Goal: Task Accomplishment & Management: Complete application form

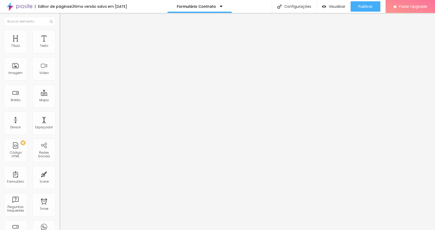
click at [60, 52] on img at bounding box center [61, 53] width 3 height 3
drag, startPoint x: 183, startPoint y: 183, endPoint x: 130, endPoint y: 180, distance: 52.4
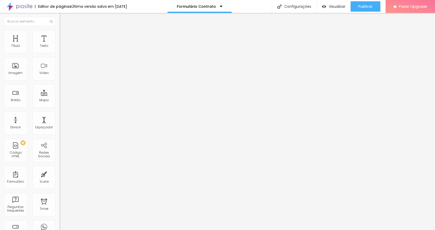
type input "Local da [GEOGRAPHIC_DATA]"
drag, startPoint x: 181, startPoint y: 183, endPoint x: 132, endPoint y: 177, distance: 48.8
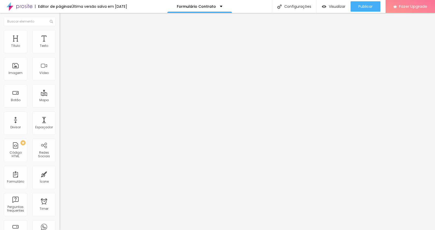
drag, startPoint x: 268, startPoint y: 184, endPoint x: 213, endPoint y: 177, distance: 56.0
paste input "ocal da Cerimônia"
type input "Local da [GEOGRAPHIC_DATA]"
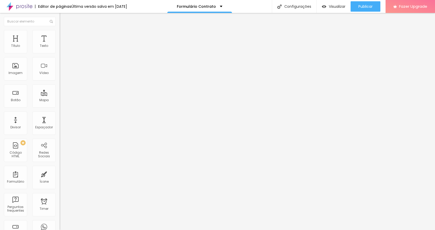
drag, startPoint x: 159, startPoint y: 130, endPoint x: 134, endPoint y: 130, distance: 25.9
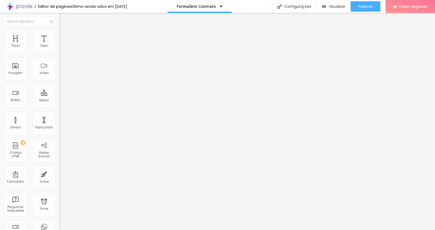
drag, startPoint x: 158, startPoint y: 128, endPoint x: 180, endPoint y: 134, distance: 22.7
drag, startPoint x: 185, startPoint y: 131, endPoint x: 142, endPoint y: 130, distance: 42.7
type input "Local da recepção"
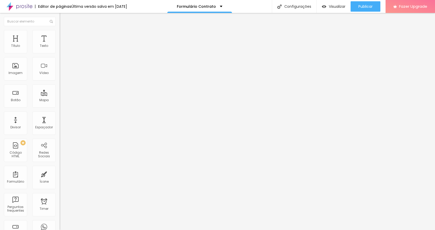
drag, startPoint x: 268, startPoint y: 130, endPoint x: 217, endPoint y: 130, distance: 50.5
paste input "recepção"
type input "Local da recepção"
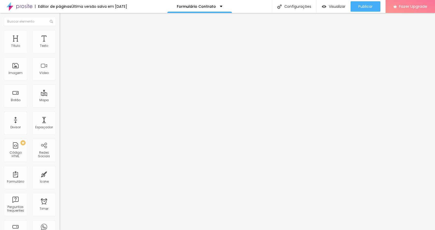
scroll to position [174, 0]
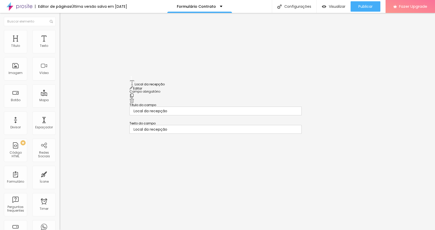
drag, startPoint x: 132, startPoint y: 136, endPoint x: 135, endPoint y: 83, distance: 53.1
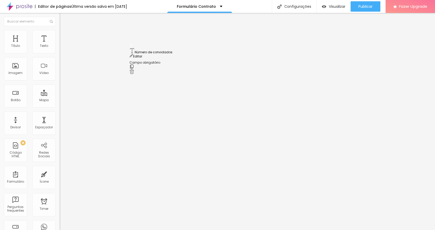
drag, startPoint x: 131, startPoint y: 127, endPoint x: 136, endPoint y: 50, distance: 76.2
click at [60, 51] on div "Formulário Contrato" at bounding box center [90, 48] width 60 height 16
click at [60, 52] on img at bounding box center [61, 53] width 3 height 3
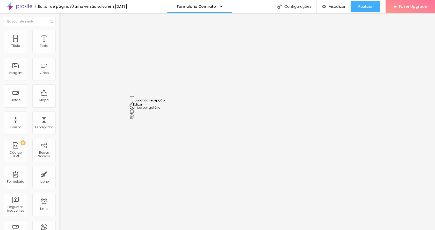
drag, startPoint x: 131, startPoint y: 155, endPoint x: 133, endPoint y: 99, distance: 55.7
drag, startPoint x: 155, startPoint y: 86, endPoint x: 171, endPoint y: 86, distance: 15.5
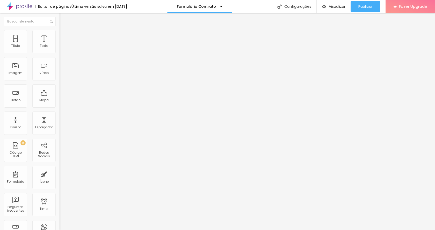
drag, startPoint x: 156, startPoint y: 87, endPoint x: 158, endPoint y: 91, distance: 5.1
drag, startPoint x: 182, startPoint y: 87, endPoint x: 204, endPoint y: 88, distance: 22.3
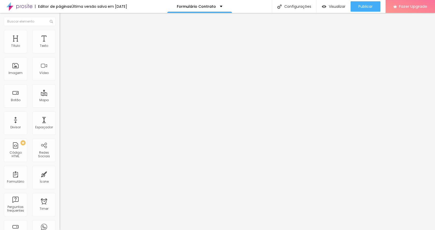
type input "Horário da Cerimônia"
click at [60, 52] on img at bounding box center [61, 53] width 3 height 3
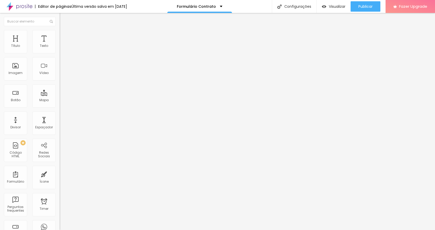
drag, startPoint x: 184, startPoint y: 149, endPoint x: 124, endPoint y: 149, distance: 60.0
type input "Data do casamento"
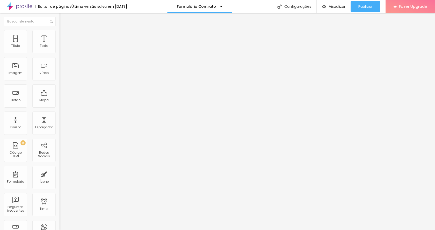
type input "[DATE]"
drag, startPoint x: 255, startPoint y: 147, endPoint x: 221, endPoint y: 148, distance: 33.4
click at [60, 52] on img at bounding box center [61, 53] width 3 height 3
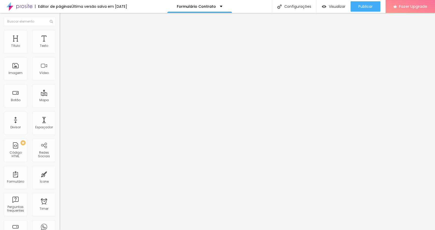
scroll to position [174, 0]
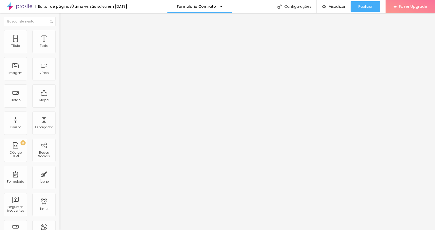
drag, startPoint x: 205, startPoint y: 129, endPoint x: 107, endPoint y: 115, distance: 98.9
type input "Primeiro nome do casal"
click at [60, 52] on img at bounding box center [61, 53] width 3 height 3
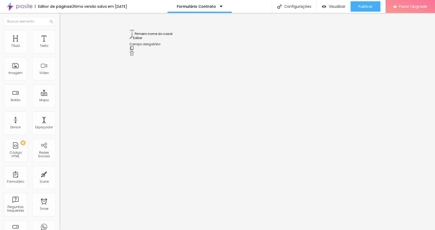
scroll to position [113, 0]
drag, startPoint x: 131, startPoint y: 136, endPoint x: 148, endPoint y: 94, distance: 44.8
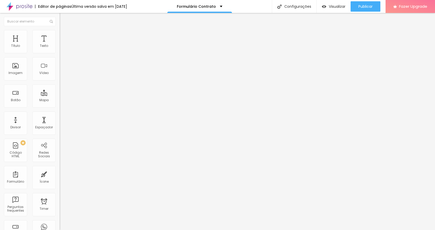
click at [60, 52] on img at bounding box center [61, 53] width 3 height 3
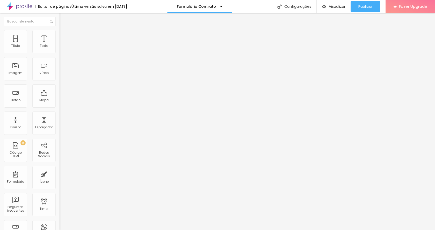
drag, startPoint x: 184, startPoint y: 156, endPoint x: 116, endPoint y: 151, distance: 68.6
drag, startPoint x: 271, startPoint y: 152, endPoint x: 203, endPoint y: 150, distance: 68.9
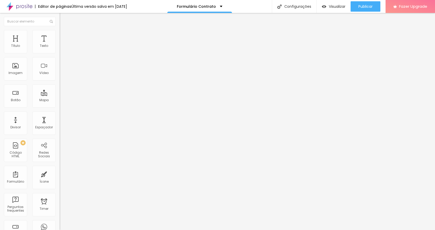
paste input "a Cerimônia"
type input "Horário da Cerimônia"
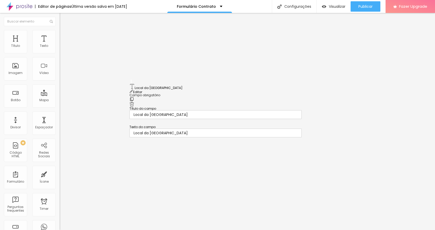
drag, startPoint x: 131, startPoint y: 101, endPoint x: 135, endPoint y: 85, distance: 16.5
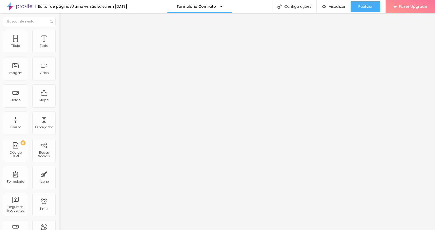
scroll to position [207, 0]
drag, startPoint x: 191, startPoint y: 139, endPoint x: 124, endPoint y: 131, distance: 67.0
drag, startPoint x: 208, startPoint y: 143, endPoint x: 129, endPoint y: 132, distance: 79.9
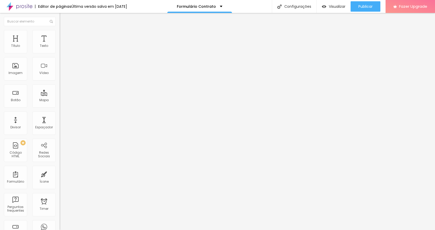
type input "Forma de pagamento combinado"
paste input "Forma de pagamento combinado"
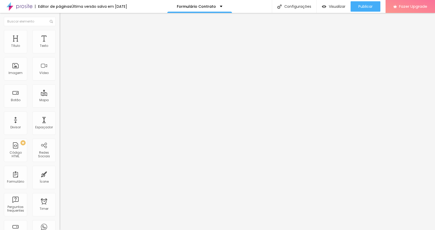
type input "Forma de pagamento combinado"
